Goal: Task Accomplishment & Management: Use online tool/utility

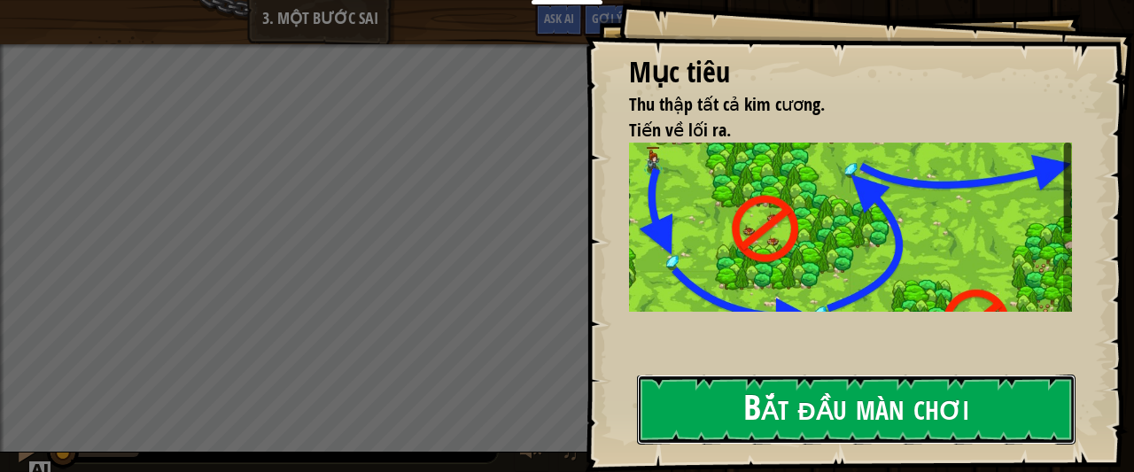
click at [723, 398] on button "Bắt đầu màn chơi" at bounding box center [856, 410] width 438 height 70
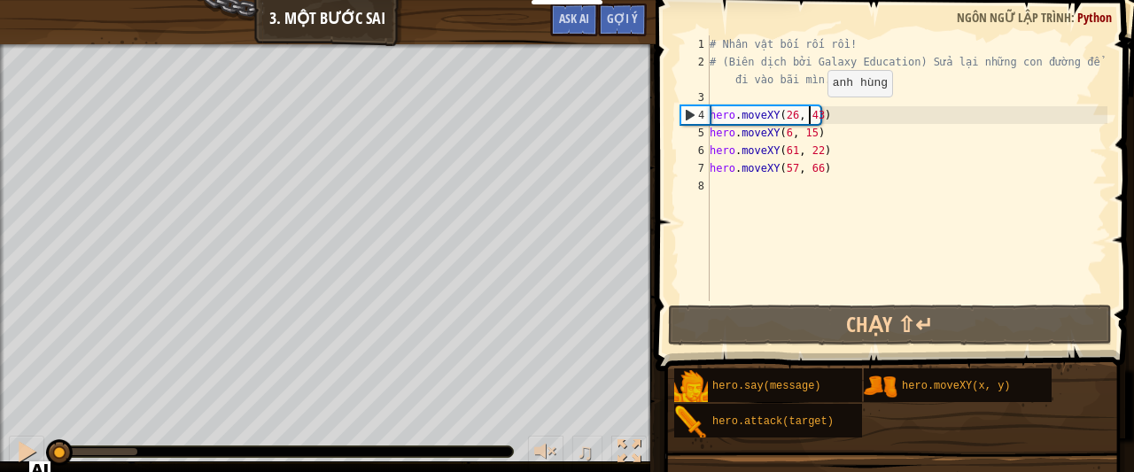
click at [811, 114] on div "# Nhân vật bối rối rồi! # (Biên dịch bởi Galaxy Education) Sửa lại những con đư…" at bounding box center [906, 185] width 401 height 301
click at [815, 115] on div "# Nhân vật bối rối rồi! # (Biên dịch bởi Galaxy Education) Sửa lại những con đư…" at bounding box center [906, 185] width 401 height 301
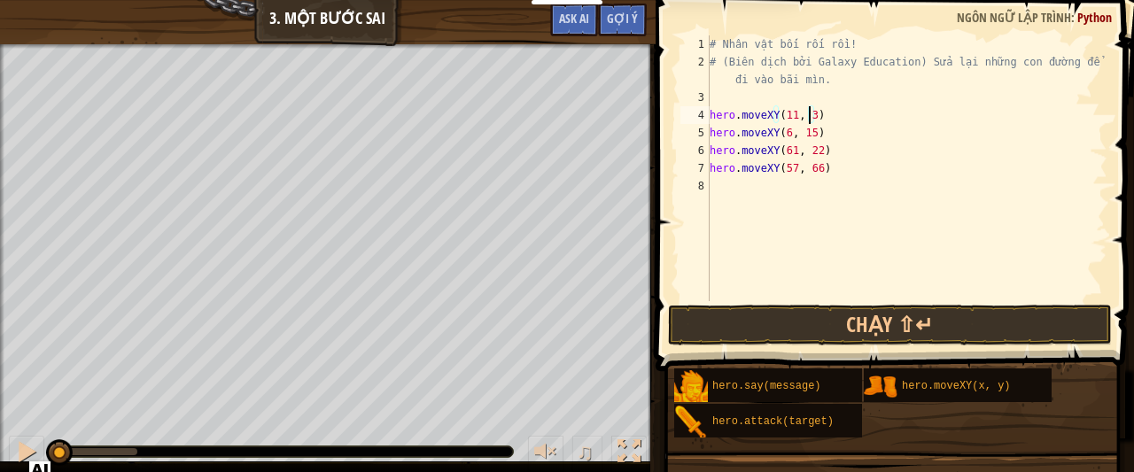
scroll to position [8, 8]
click at [808, 137] on div "# Nhân vật bối rối rồi! # (Biên dịch bởi Galaxy Education) Sửa lại những con đư…" at bounding box center [906, 185] width 401 height 301
click at [813, 148] on div "# Nhân vật bối rối rồi! # (Biên dịch bởi Galaxy Education) Sửa lại những con đư…" at bounding box center [906, 185] width 401 height 301
click at [788, 166] on div "# Nhân vật bối rối rồi! # (Biên dịch bởi Galaxy Education) Sửa lại những con đư…" at bounding box center [906, 185] width 401 height 301
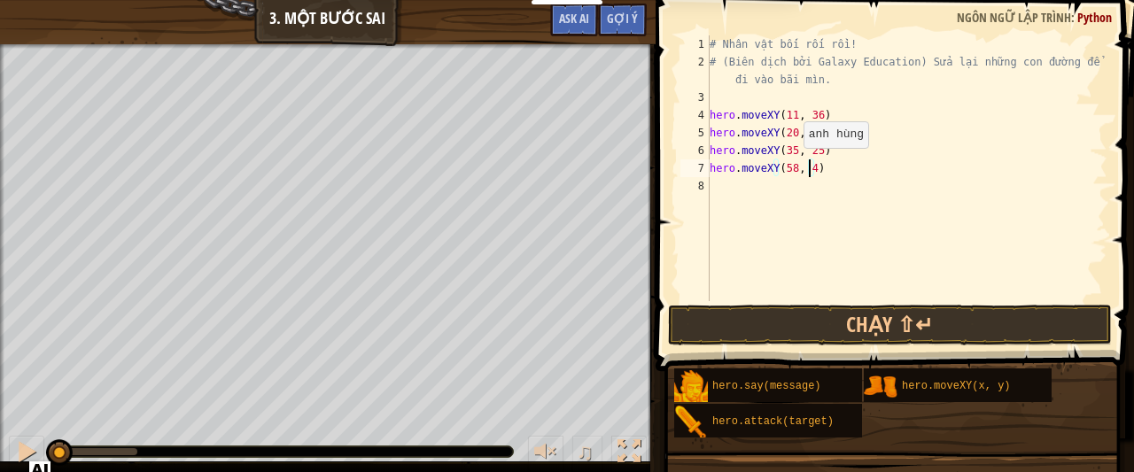
type textarea "hero.moveXY(58, 49)"
click at [717, 198] on div "# Nhân vật bối rối rồi! # (Biên dịch bởi Galaxy Education) Sửa lại những con đư…" at bounding box center [906, 185] width 401 height 301
type textarea "hero.moveXY(40. 56)"
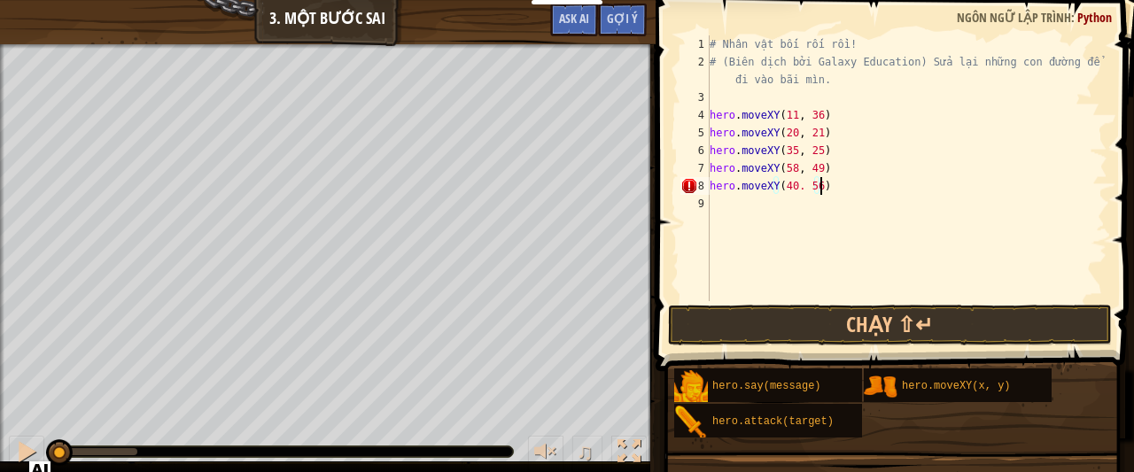
scroll to position [8, 8]
click at [716, 193] on div "# Nhân vật bối rối rồi! # (Biên dịch bởi Galaxy Education) Sửa lại những con đư…" at bounding box center [906, 185] width 401 height 301
click at [717, 205] on div "# Nhân vật bối rối rồi! # (Biên dịch bởi Galaxy Education) Sửa lại những con đư…" at bounding box center [906, 185] width 401 height 301
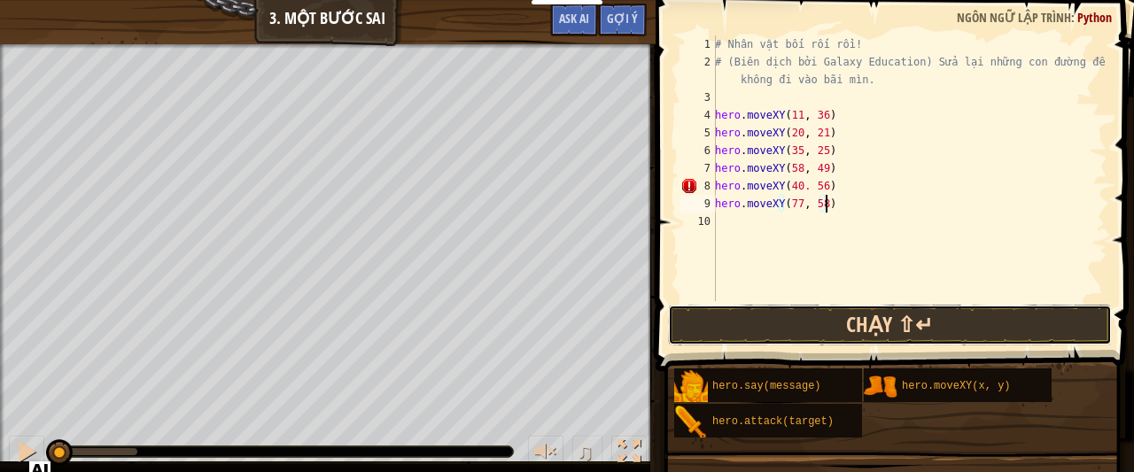
click at [740, 324] on button "Chạy ⇧↵" at bounding box center [890, 325] width 444 height 41
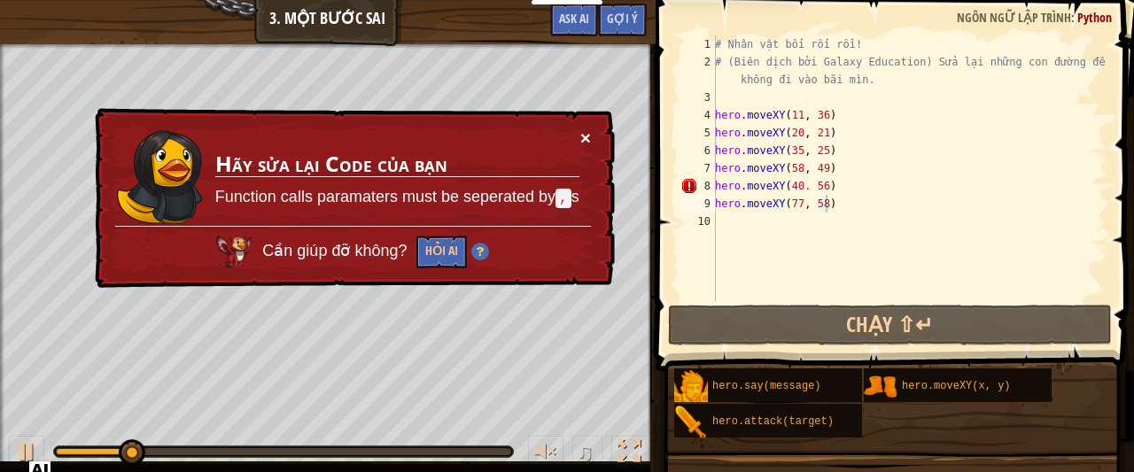
click at [586, 136] on button "×" at bounding box center [585, 137] width 11 height 19
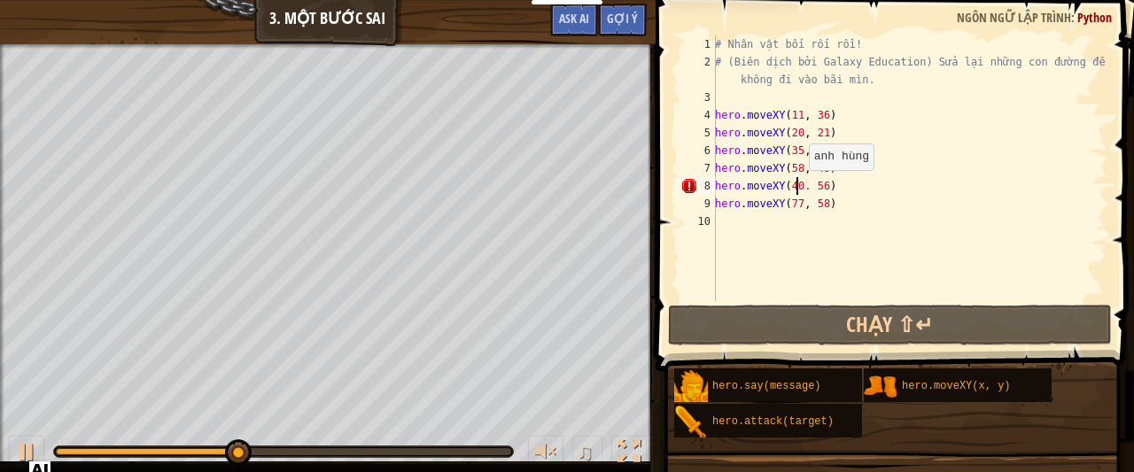
click at [799, 187] on div "# Nhân vật bối rối rồi! # (Biên dịch bởi Galaxy Education) Sửa lại những con đư…" at bounding box center [909, 185] width 396 height 301
click at [802, 187] on div "# Nhân vật bối rối rồi! # (Biên dịch bởi Galaxy Education) Sửa lại những con đư…" at bounding box center [909, 185] width 396 height 301
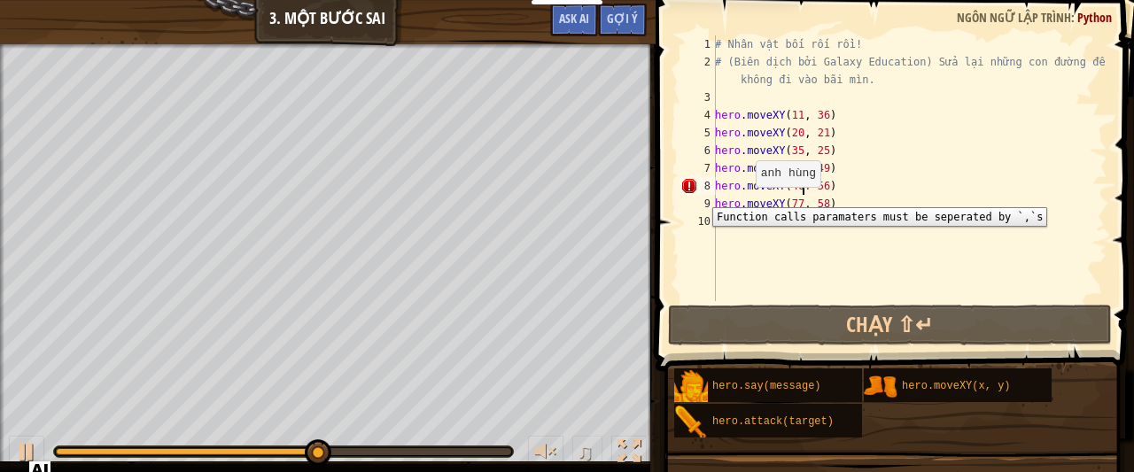
scroll to position [8, 7]
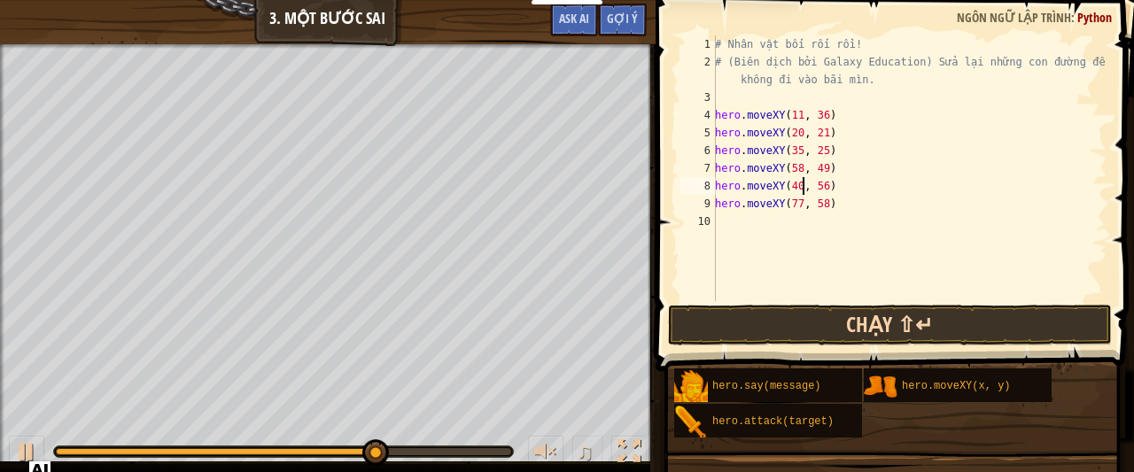
type textarea "hero.moveXY(40, 56)"
click at [765, 329] on button "Chạy ⇧↵" at bounding box center [890, 325] width 444 height 41
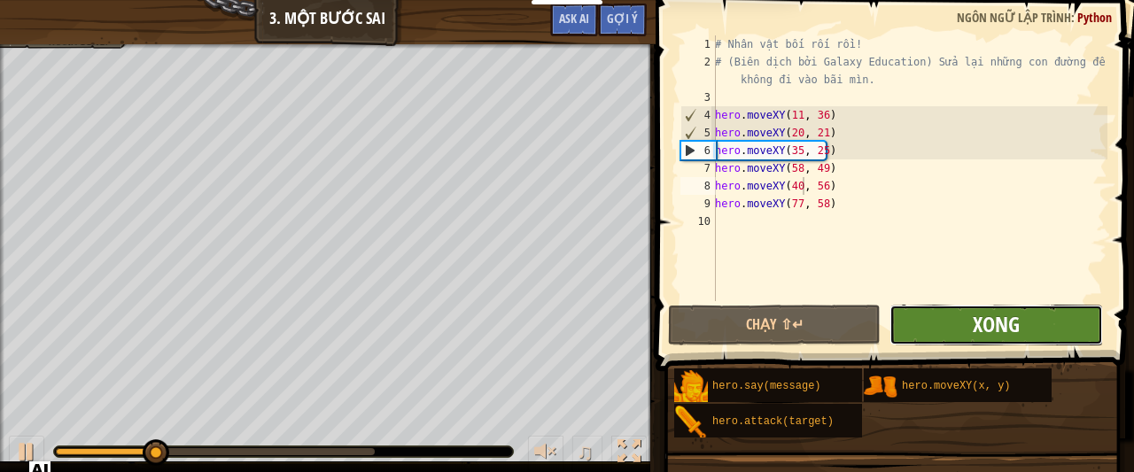
click at [976, 320] on span "Xong" at bounding box center [996, 324] width 47 height 28
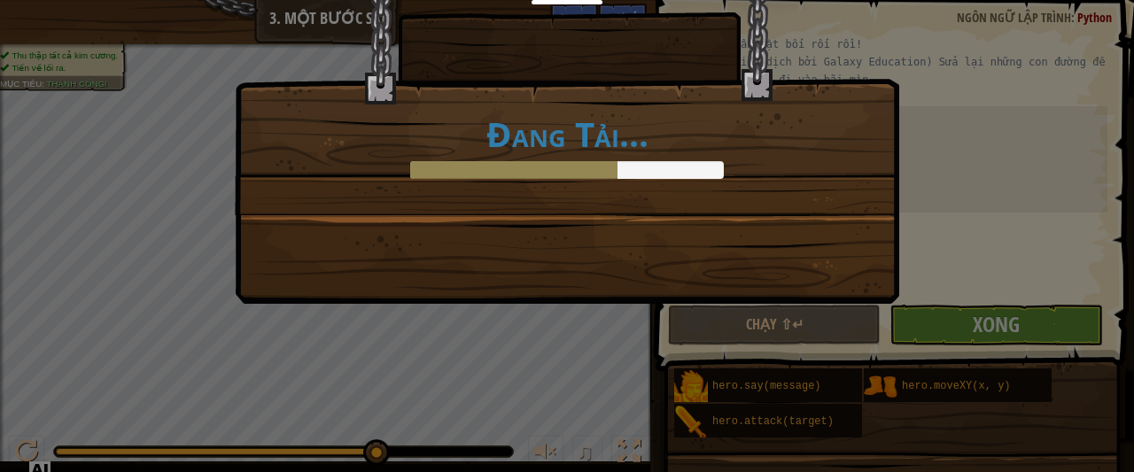
click at [639, 414] on div "Đang Tải..." at bounding box center [567, 236] width 1134 height 472
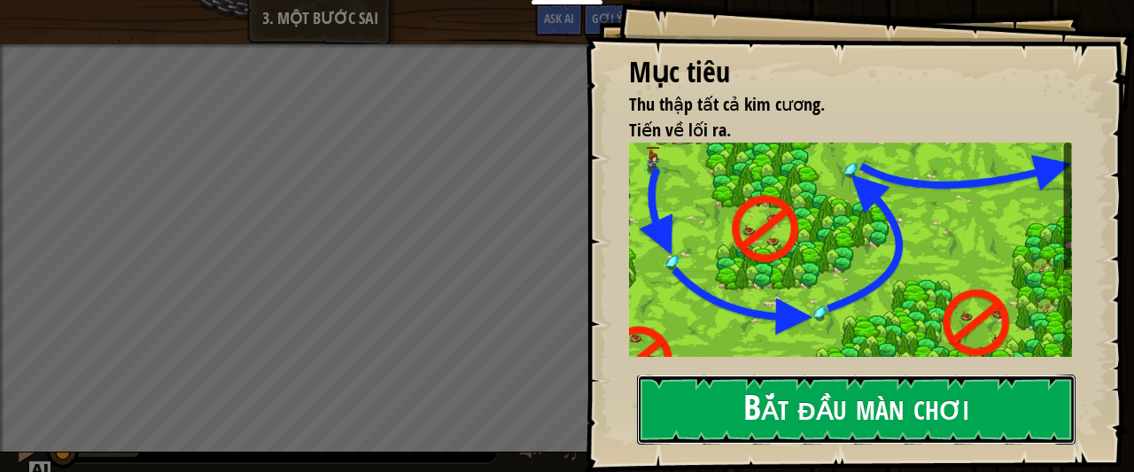
click at [746, 405] on button "Bắt đầu màn chơi" at bounding box center [856, 410] width 438 height 70
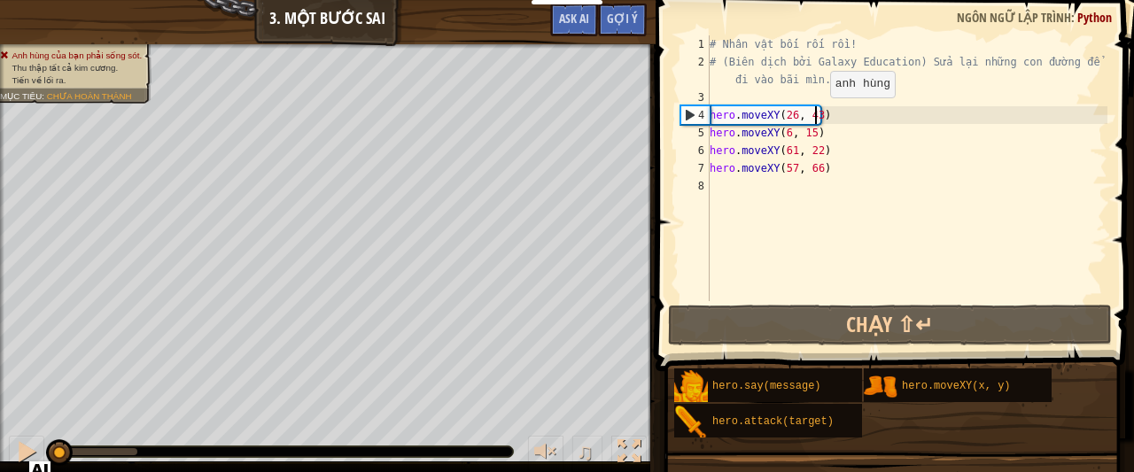
click at [814, 115] on div "# Nhân vật bối rối rồi! # (Biên dịch bởi Galaxy Education) Sửa lại những con đư…" at bounding box center [906, 185] width 401 height 301
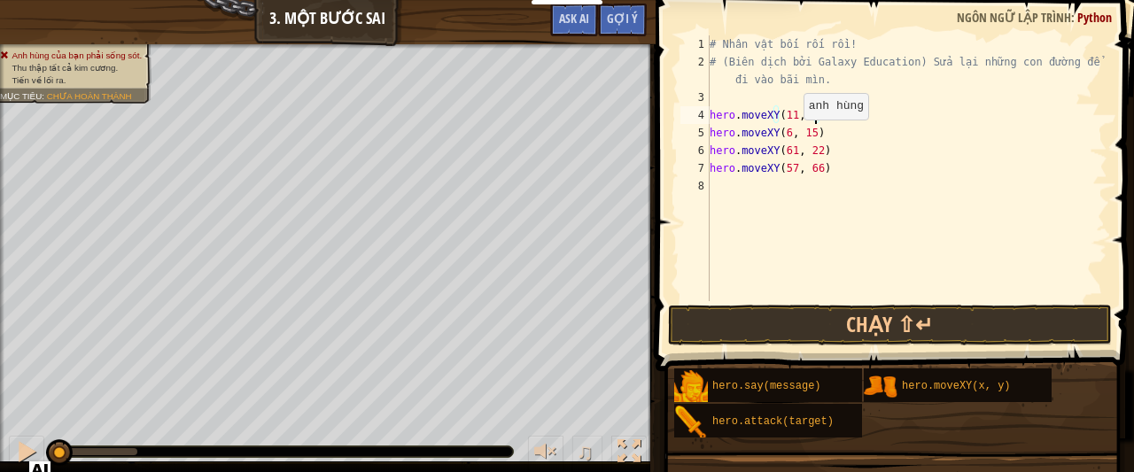
scroll to position [8, 8]
click at [806, 133] on div "# Nhân vật bối rối rồi! # (Biên dịch bởi Galaxy Education) Sửa lại những con đư…" at bounding box center [906, 185] width 401 height 301
click at [812, 154] on div "# Nhân vật bối rối rồi! # (Biên dịch bởi Galaxy Education) Sửa lại những con đư…" at bounding box center [906, 185] width 401 height 301
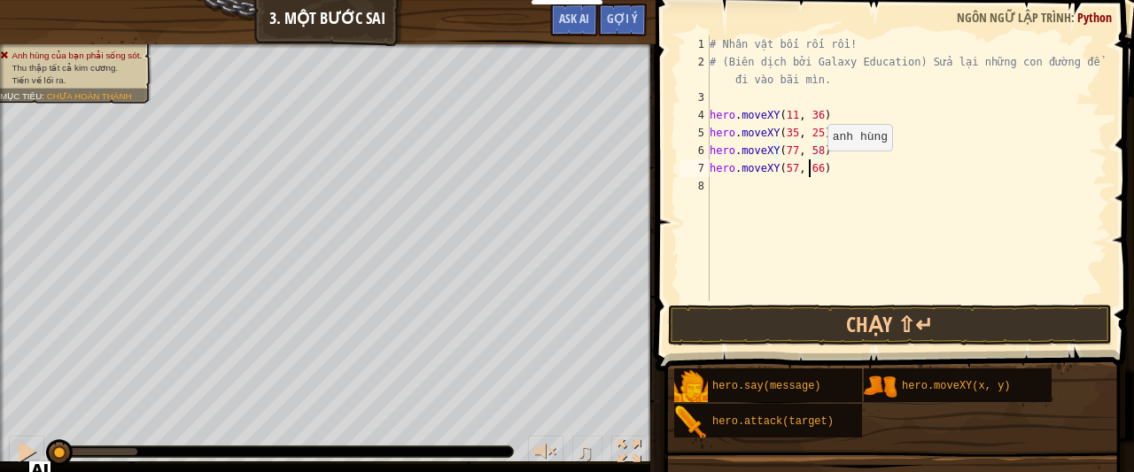
click at [811, 168] on div "# Nhân vật bối rối rồi! # (Biên dịch bởi Galaxy Education) Sửa lại những con đư…" at bounding box center [906, 185] width 401 height 301
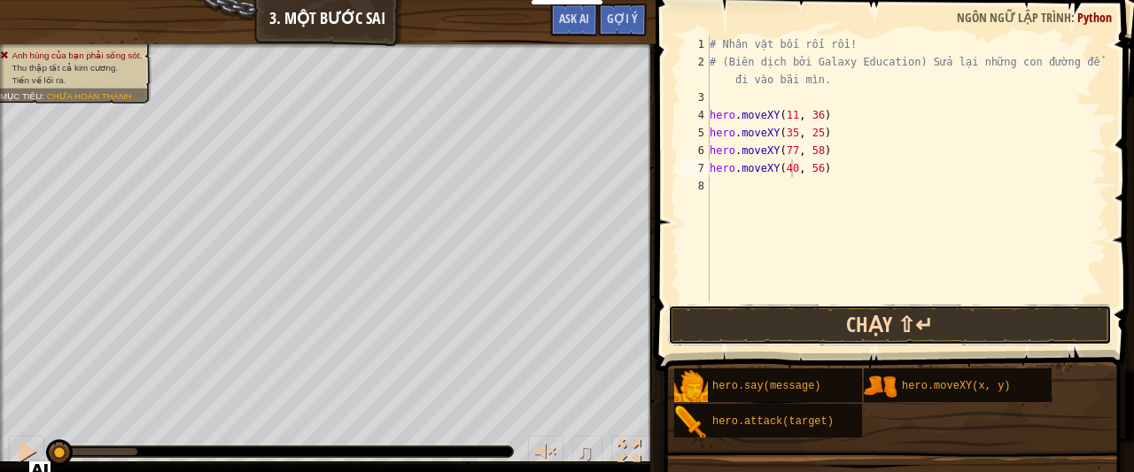
click at [788, 306] on button "Chạy ⇧↵" at bounding box center [890, 325] width 444 height 41
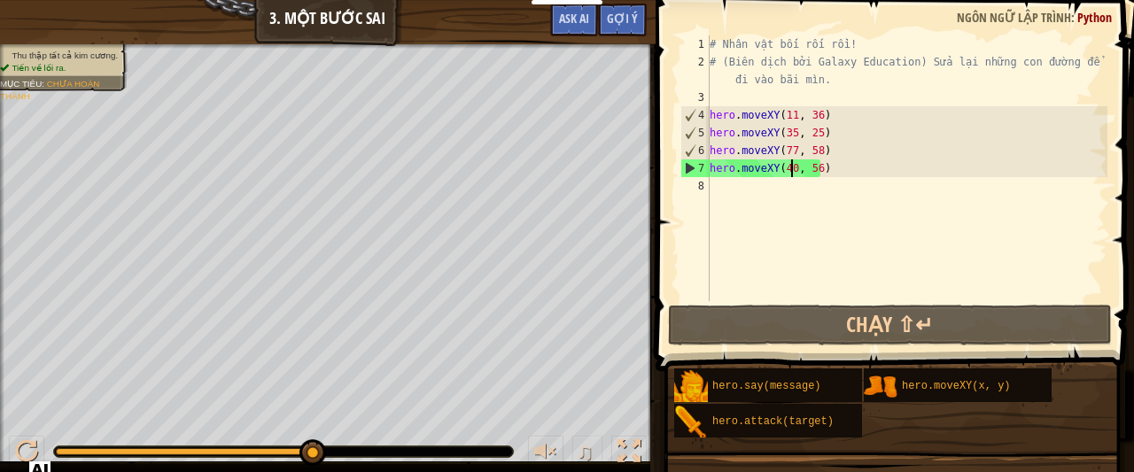
drag, startPoint x: 299, startPoint y: 449, endPoint x: 422, endPoint y: 447, distance: 122.2
click at [422, 447] on div at bounding box center [283, 451] width 459 height 11
drag, startPoint x: 271, startPoint y: 450, endPoint x: 349, endPoint y: 446, distance: 78.0
click at [349, 446] on div at bounding box center [283, 451] width 459 height 11
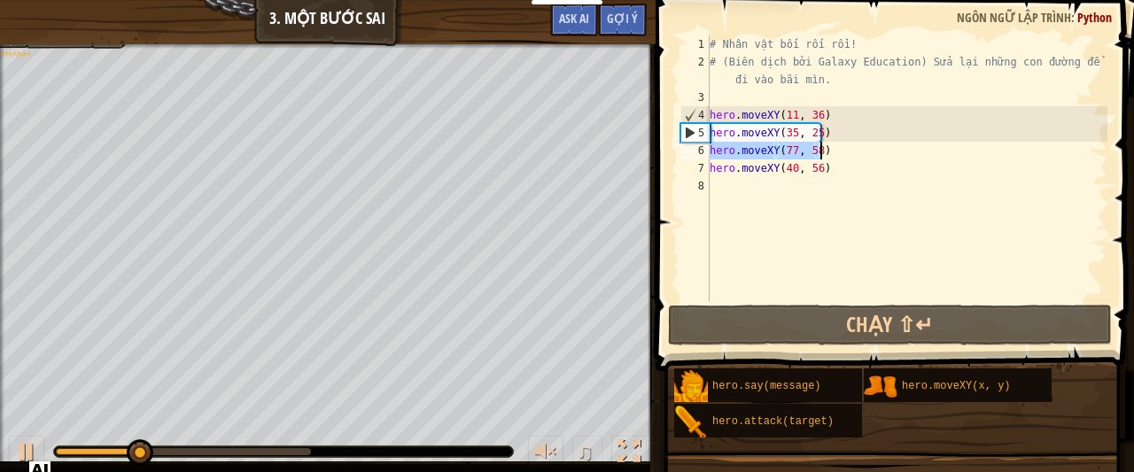
drag, startPoint x: 710, startPoint y: 153, endPoint x: 823, endPoint y: 157, distance: 112.5
click at [823, 157] on div "# Nhân vật bối rối rồi! # (Biên dịch bởi Galaxy Education) Sửa lại những con đư…" at bounding box center [906, 185] width 401 height 301
type textarea "hero.moveXY(77, 58)"
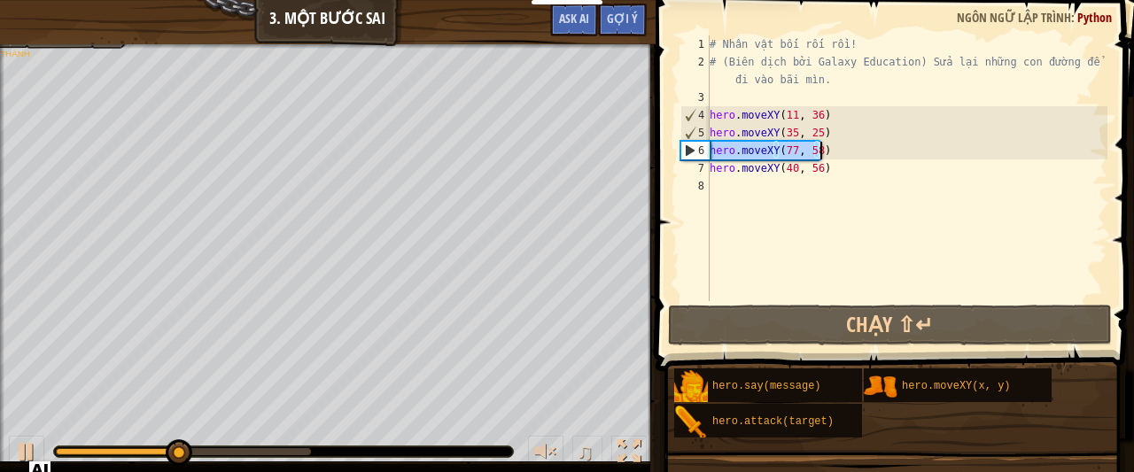
click at [723, 194] on div "# Nhân vật bối rối rồi! # (Biên dịch bởi Galaxy Education) Sửa lại những con đư…" at bounding box center [906, 185] width 401 height 301
paste textarea "hero.moveXY(77, 58)"
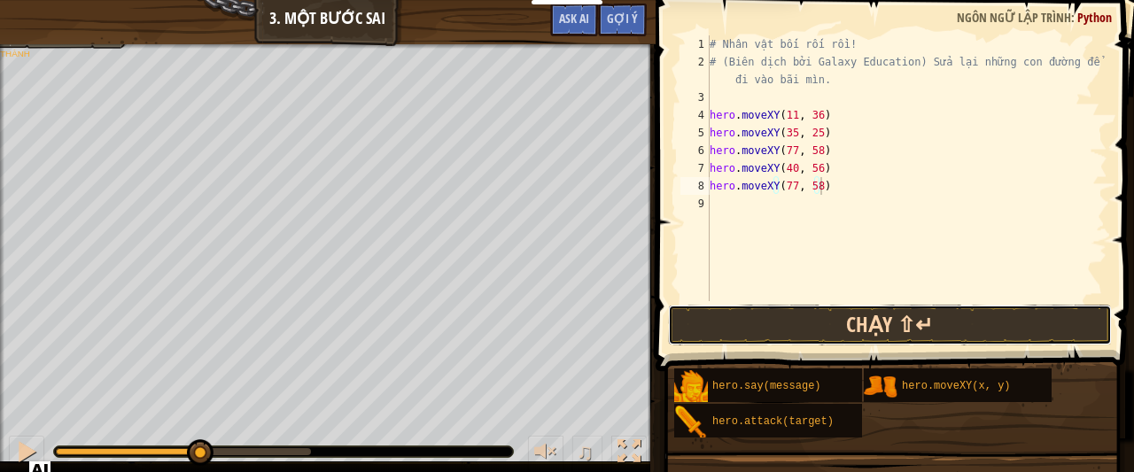
click at [777, 327] on button "Chạy ⇧↵" at bounding box center [890, 325] width 444 height 41
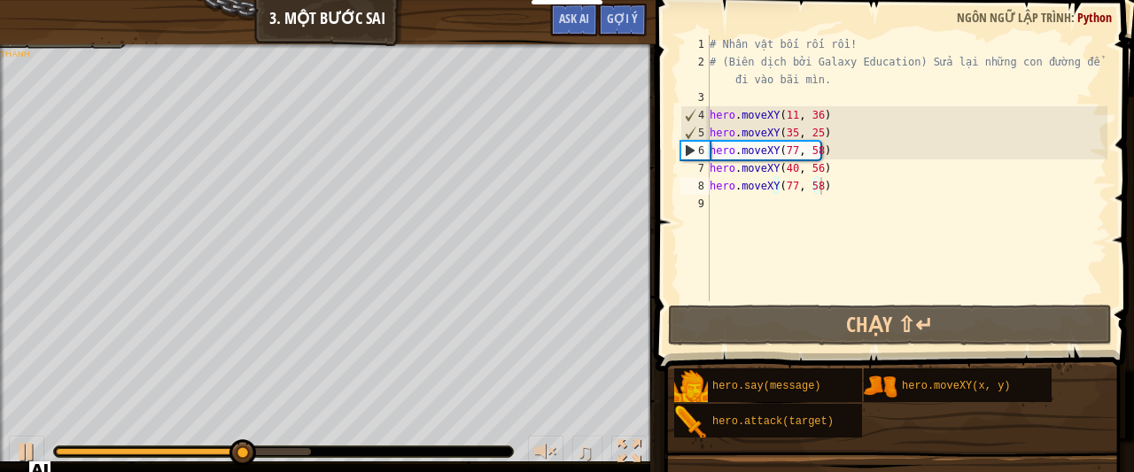
click at [306, 452] on div "♫" at bounding box center [327, 447] width 655 height 53
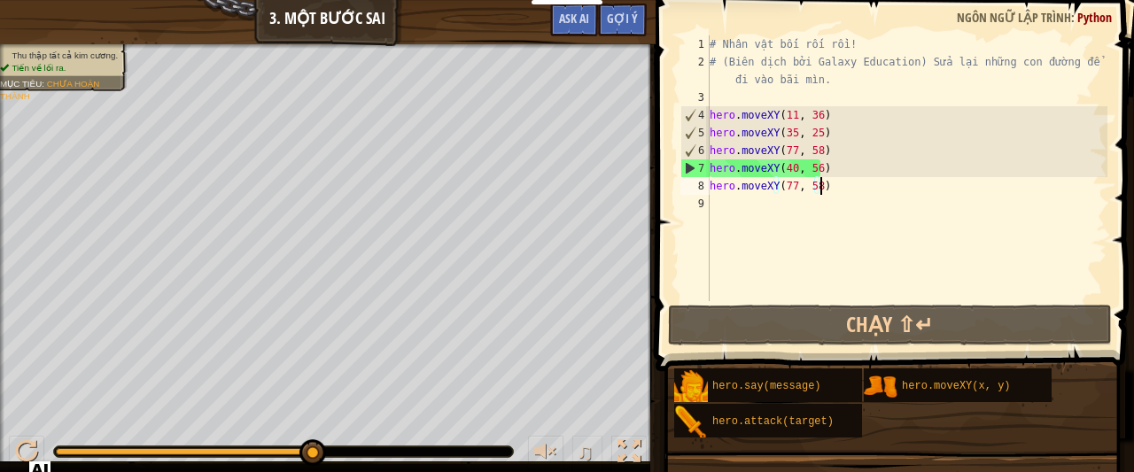
click at [404, 410] on div "Thu thập tất cả kim cương. Tiến về lối ra. Mục tiêu : Chưa hoàn thành ♫ Tharin …" at bounding box center [567, 258] width 1134 height 428
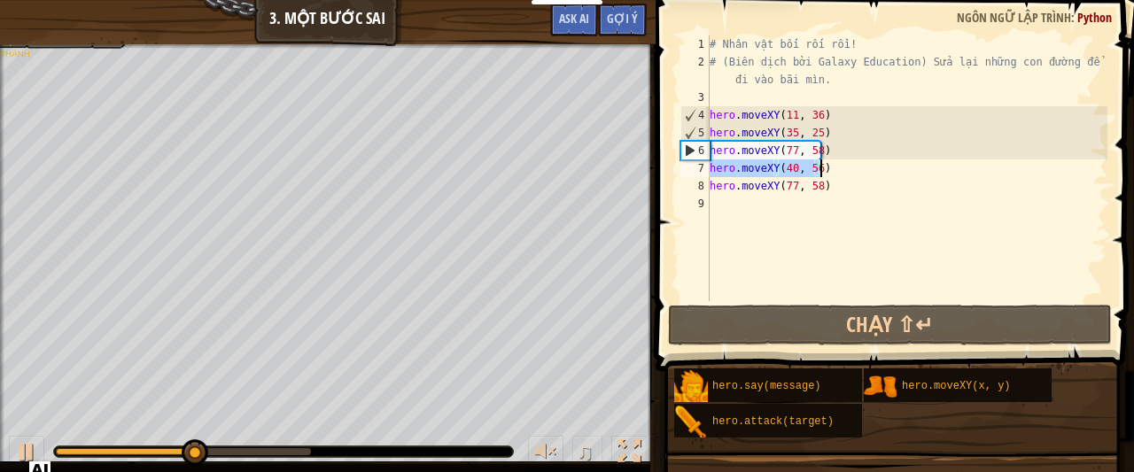
drag, startPoint x: 709, startPoint y: 165, endPoint x: 844, endPoint y: 174, distance: 135.0
click at [844, 174] on div "# Nhân vật bối rối rồi! # (Biên dịch bởi Galaxy Education) Sửa lại những con đư…" at bounding box center [906, 185] width 401 height 301
click at [826, 137] on div "# Nhân vật bối rối rồi! # (Biên dịch bởi Galaxy Education) Sửa lại những con đư…" at bounding box center [906, 185] width 401 height 301
type textarea "hero.moveXY(35, 25)"
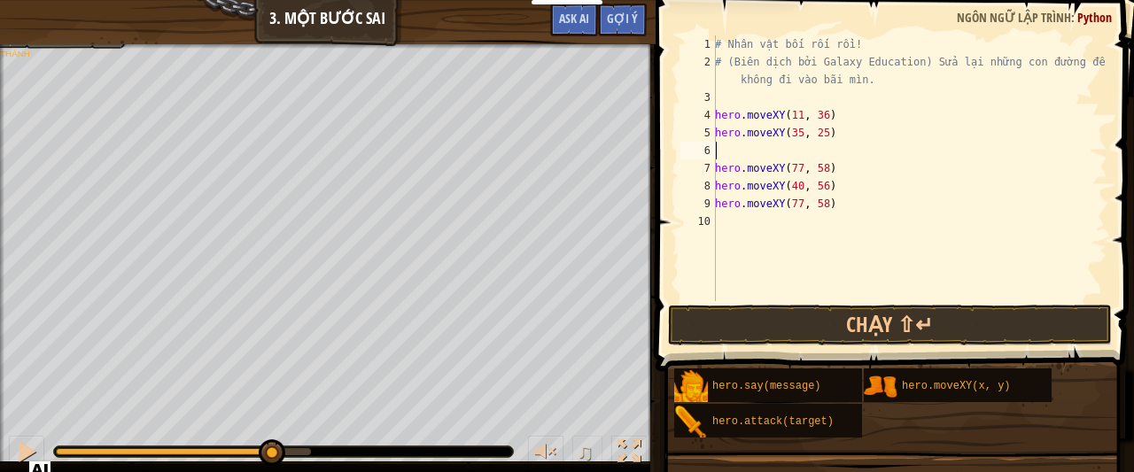
paste textarea "hero.moveXY(40, 56)"
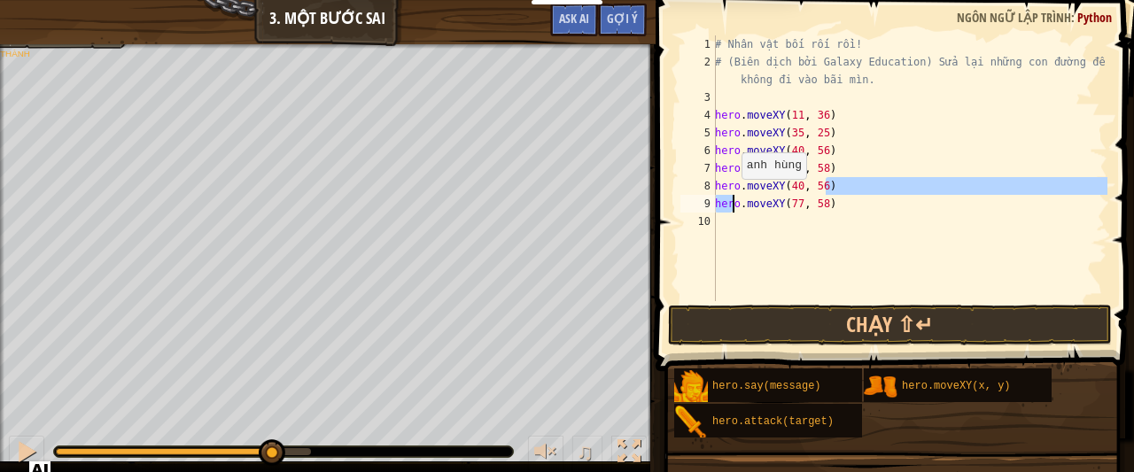
drag, startPoint x: 833, startPoint y: 191, endPoint x: 732, endPoint y: 196, distance: 101.1
click at [732, 196] on div "# Nhân vật bối rối rồi! # (Biên dịch bởi Galaxy Education) Sửa lại những con đư…" at bounding box center [909, 185] width 396 height 301
click at [718, 185] on div "# Nhân vật bối rối rồi! # (Biên dịch bởi Galaxy Education) Sửa lại những con đư…" at bounding box center [909, 185] width 396 height 301
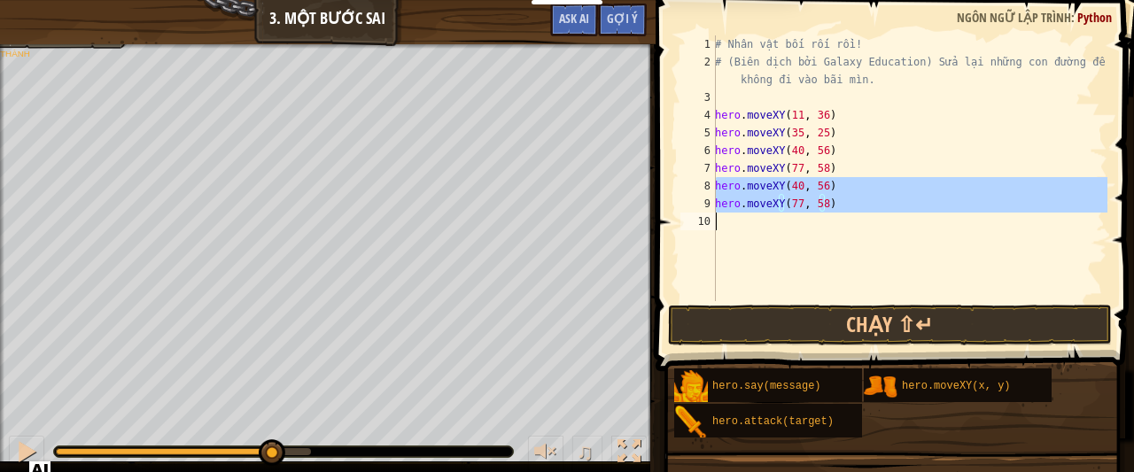
drag, startPoint x: 716, startPoint y: 185, endPoint x: 866, endPoint y: 215, distance: 153.6
click at [866, 215] on div "# Nhân vật bối rối rồi! # (Biên dịch bởi Galaxy Education) Sửa lại những con đư…" at bounding box center [909, 185] width 396 height 301
type textarea "hero.moveXY(77, 58)"
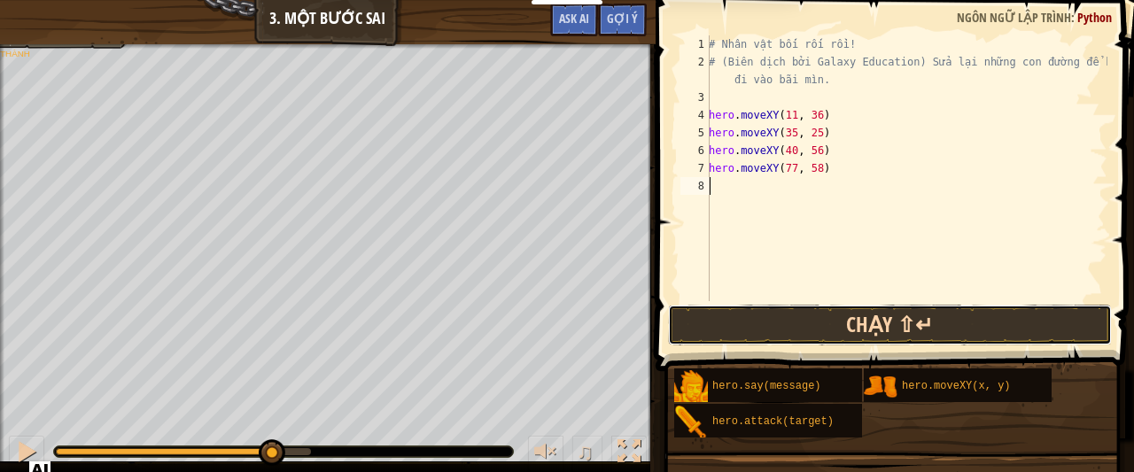
click at [802, 328] on button "Chạy ⇧↵" at bounding box center [890, 325] width 444 height 41
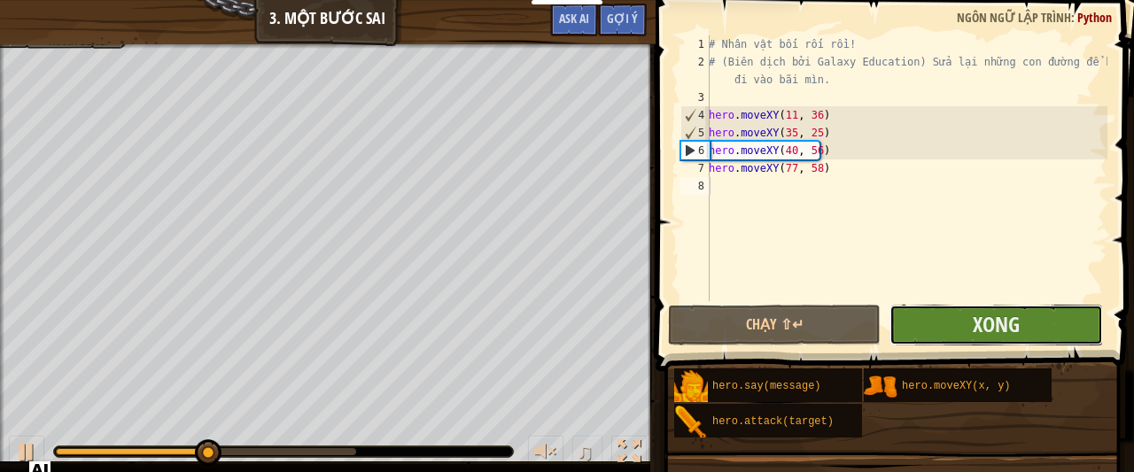
click at [949, 329] on button "Xong" at bounding box center [995, 325] width 213 height 41
